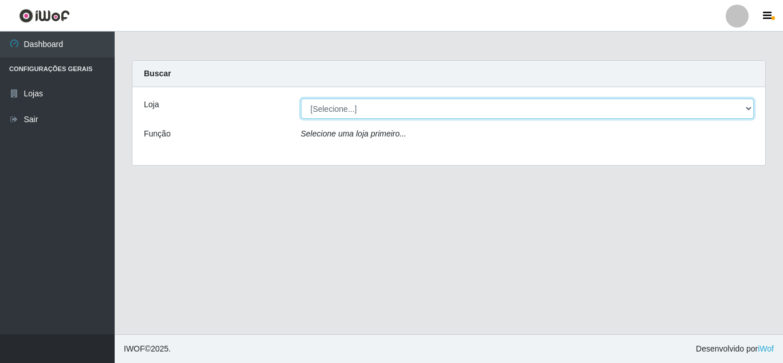
drag, startPoint x: 743, startPoint y: 103, endPoint x: 722, endPoint y: 113, distance: 23.3
click at [743, 103] on select "[Selecione...] Rede Compras Supermercados - LOJA 5" at bounding box center [527, 109] width 453 height 20
select select "397"
click at [301, 99] on select "[Selecione...] Rede Compras Supermercados - LOJA 5" at bounding box center [527, 109] width 453 height 20
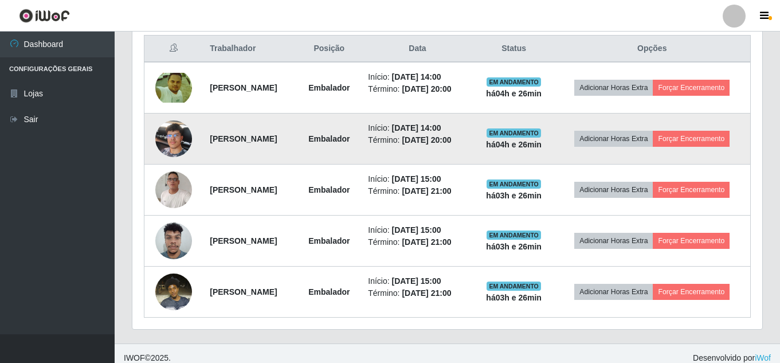
scroll to position [148, 0]
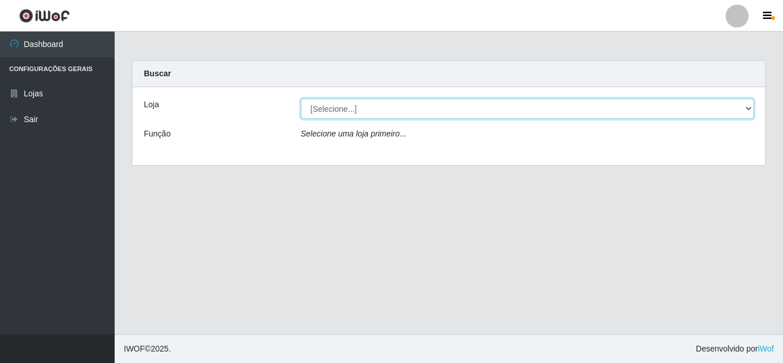
click at [739, 109] on select "[Selecione...] Rede Compras Supermercados - LOJA 5" at bounding box center [527, 109] width 453 height 20
select select "397"
click at [301, 99] on select "[Selecione...] Rede Compras Supermercados - LOJA 5" at bounding box center [527, 109] width 453 height 20
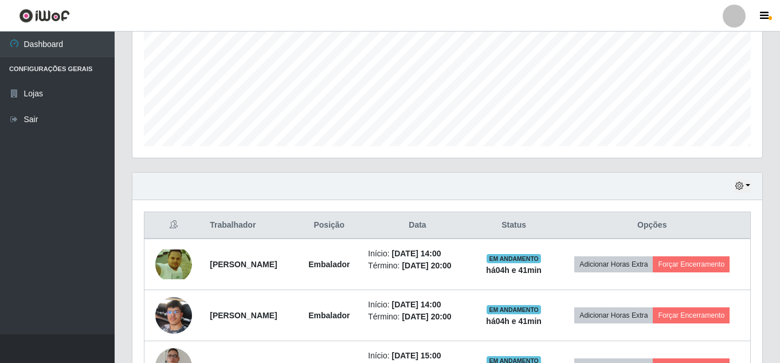
scroll to position [263, 0]
